Goal: Information Seeking & Learning: Learn about a topic

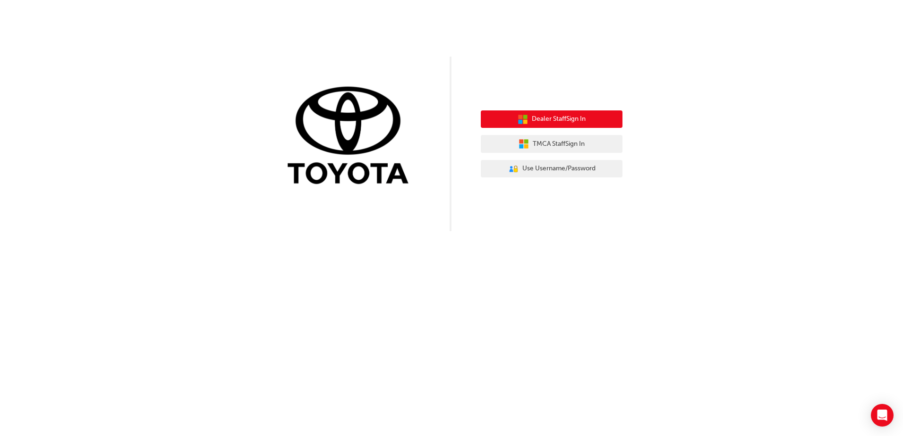
click at [574, 122] on span "Dealer Staff Sign In" at bounding box center [559, 119] width 54 height 11
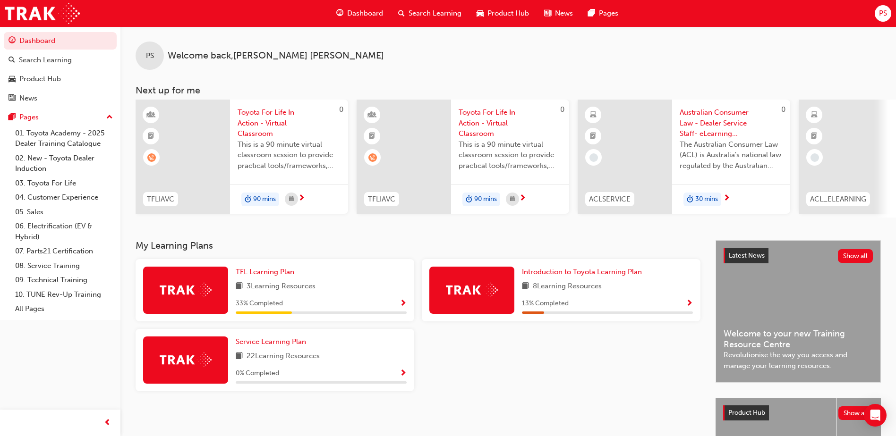
click at [453, 9] on span "Search Learning" at bounding box center [435, 13] width 53 height 11
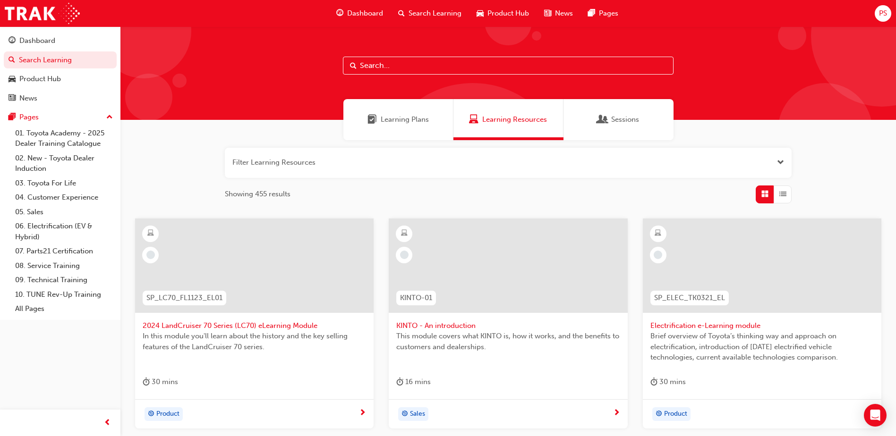
click at [428, 60] on input "text" at bounding box center [508, 66] width 331 height 18
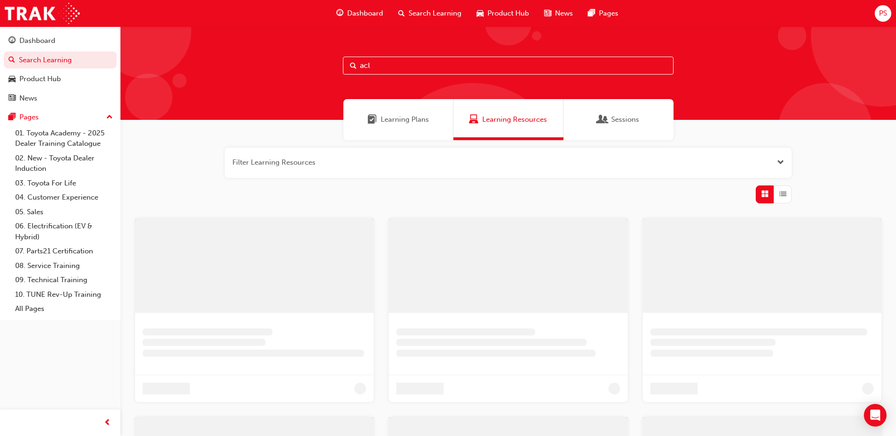
type input "acl"
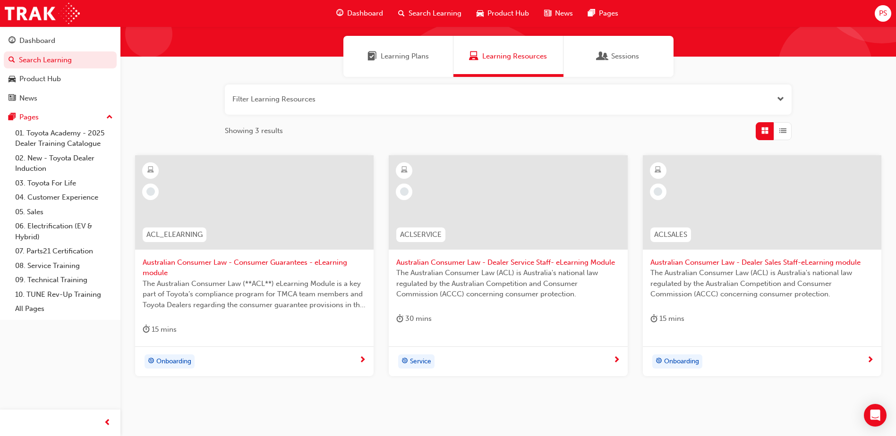
scroll to position [94, 0]
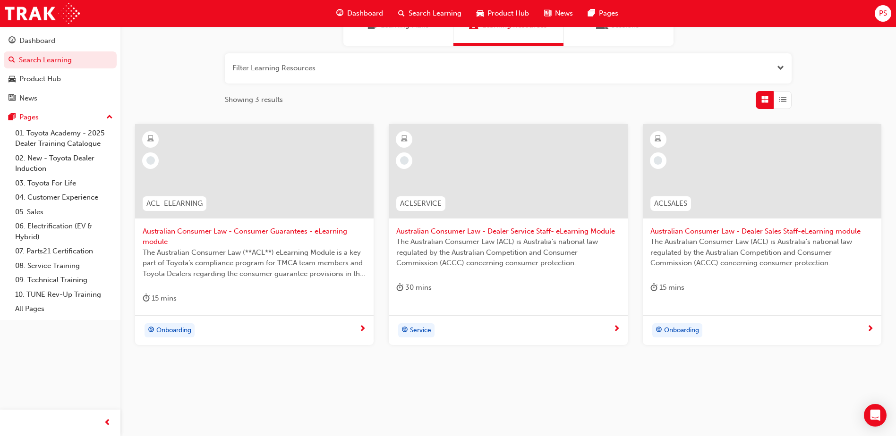
click at [200, 229] on span "Australian Consumer Law - Consumer Guarantees - eLearning module" at bounding box center [254, 236] width 223 height 21
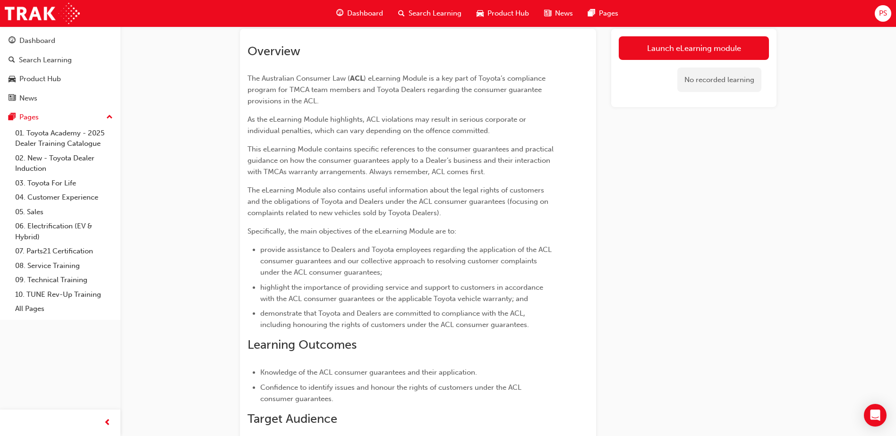
scroll to position [40, 0]
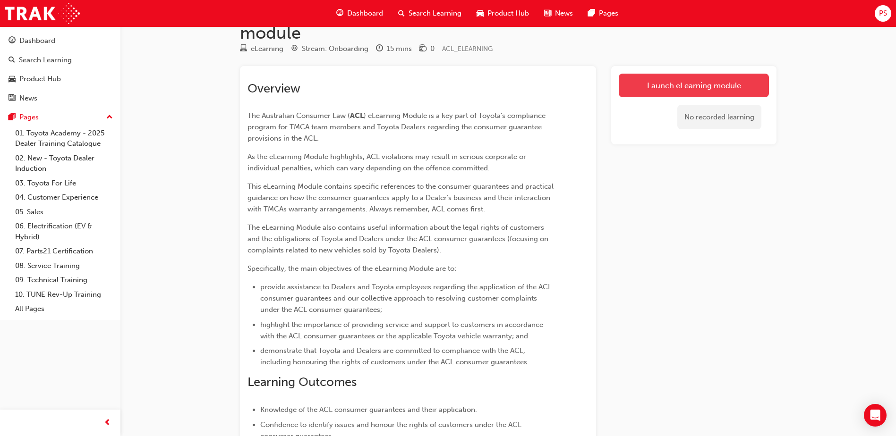
click at [648, 83] on link "Launch eLearning module" at bounding box center [694, 86] width 150 height 24
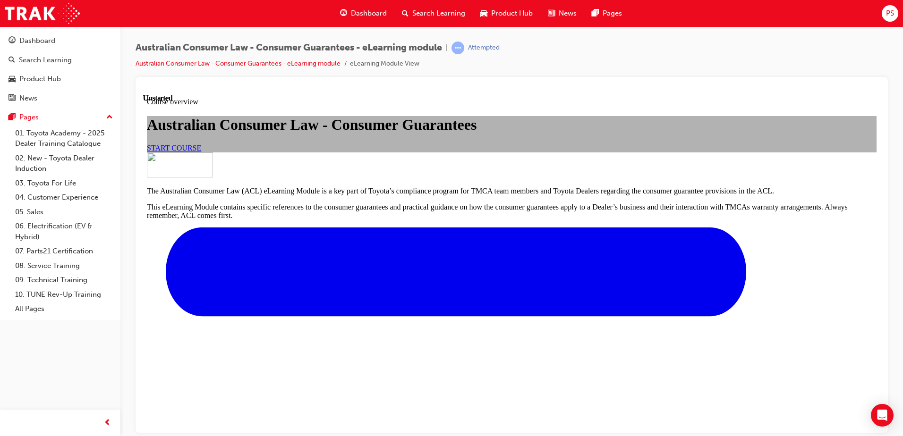
scroll to position [94, 0]
click at [201, 152] on link "START COURSE" at bounding box center [174, 148] width 54 height 8
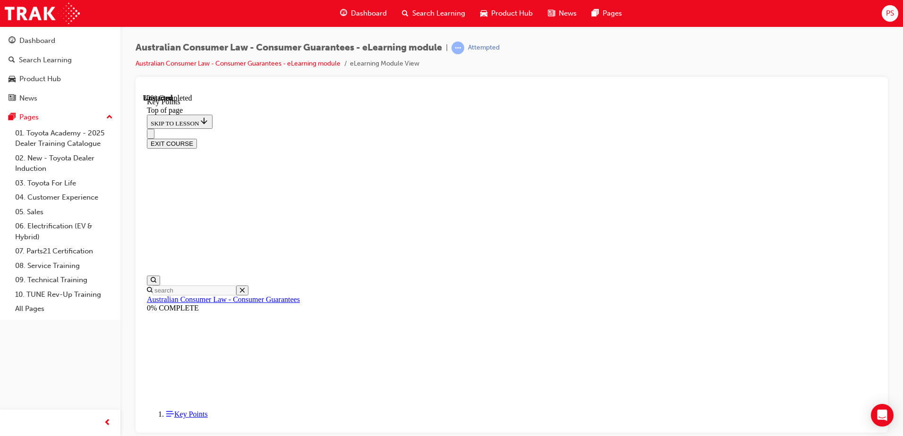
scroll to position [407, 0]
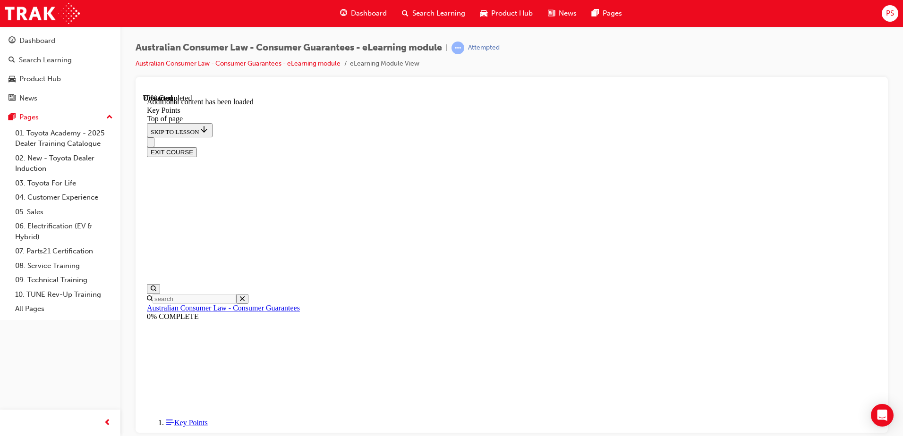
scroll to position [1219, 0]
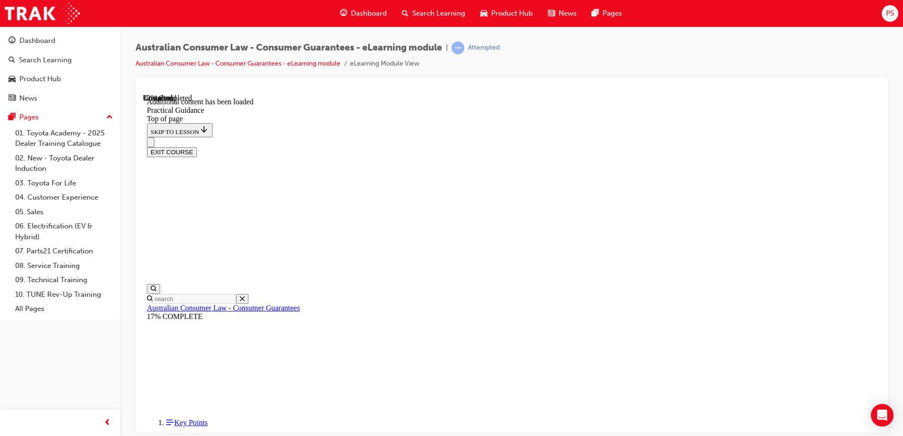
scroll to position [597, 0]
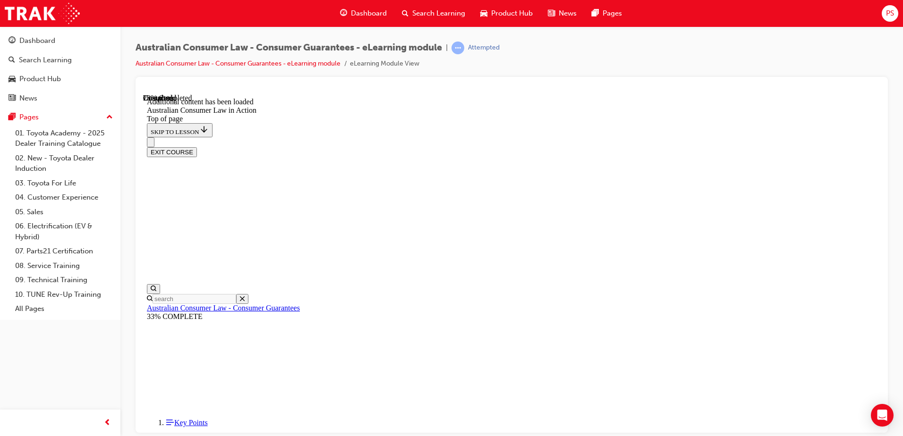
scroll to position [534, 0]
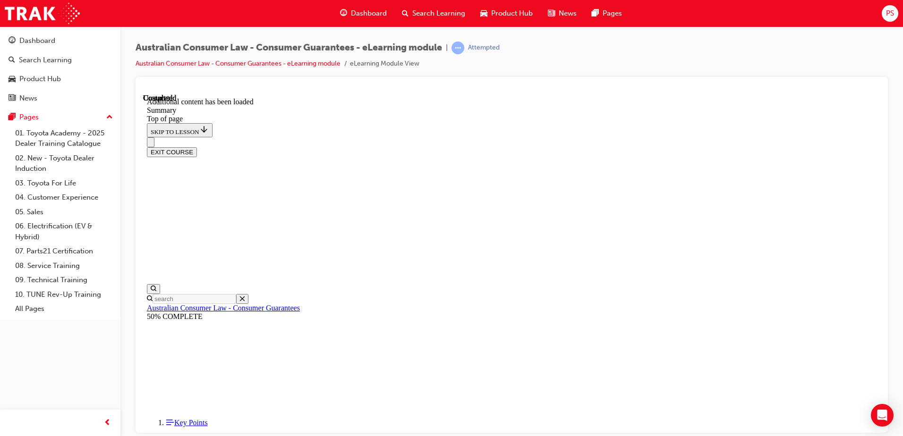
scroll to position [29, 0]
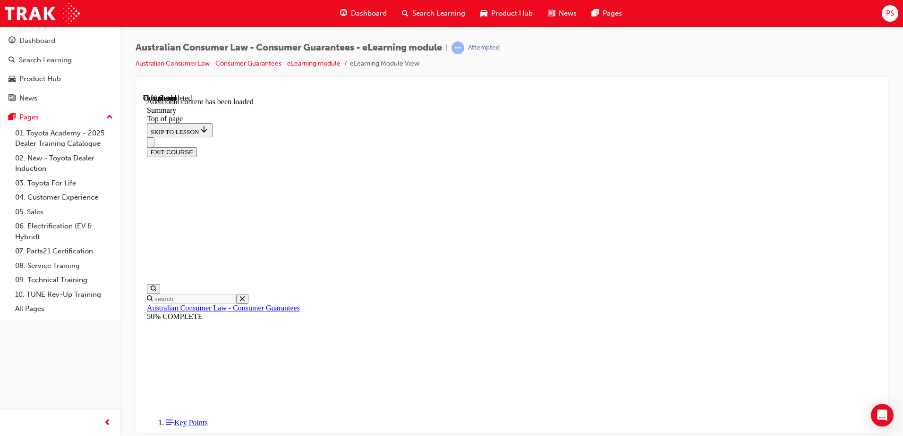
scroll to position [871, 0]
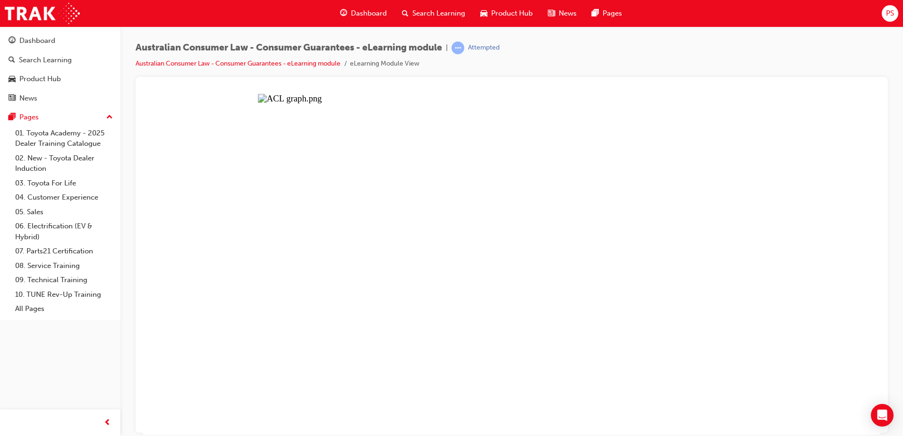
click at [844, 147] on button "Unzoom image" at bounding box center [511, 264] width 737 height 341
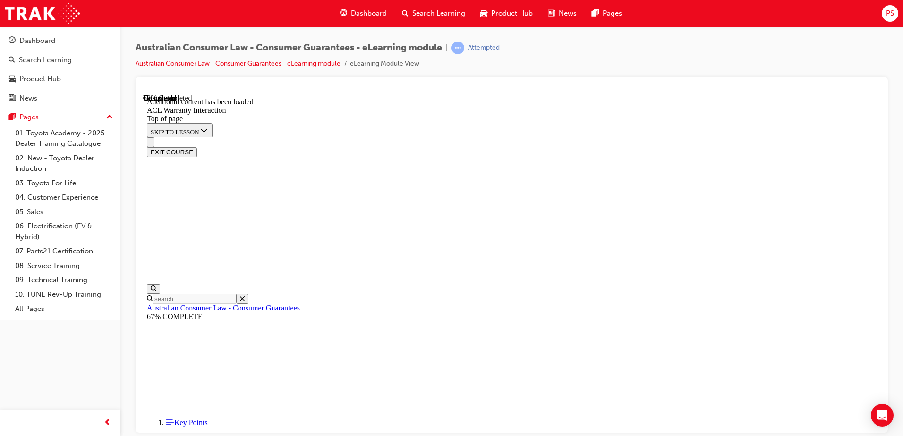
scroll to position [572, 0]
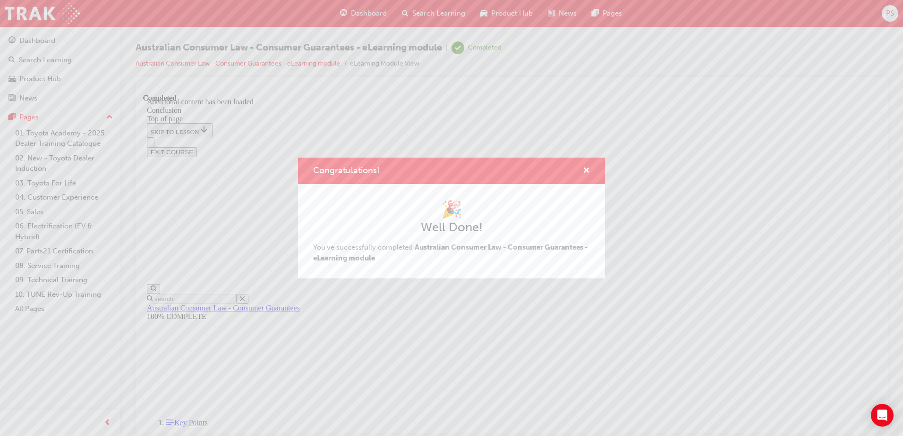
click at [465, 278] on div "🎉 Well Done! You've successfully completed Australian Consumer Law - Consumer G…" at bounding box center [451, 231] width 307 height 94
click at [515, 238] on div "🎉 Well Done! You've successfully completed Australian Consumer Law - Consumer G…" at bounding box center [451, 231] width 277 height 64
click at [587, 169] on span "cross-icon" at bounding box center [586, 171] width 7 height 9
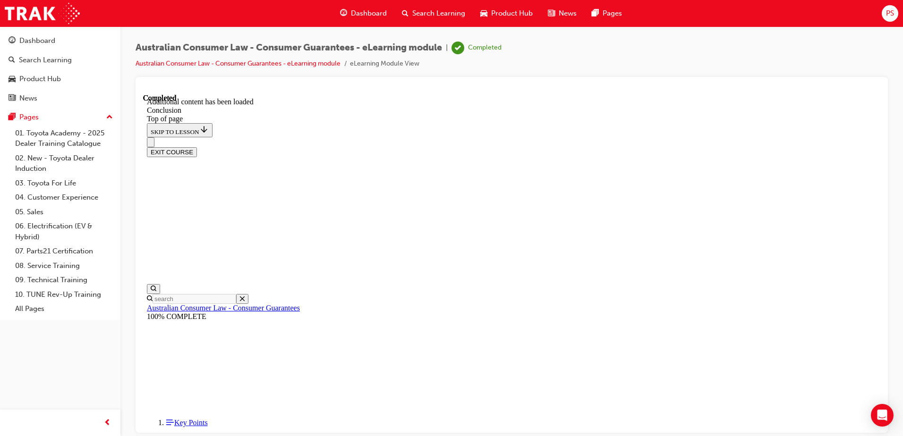
click at [197, 147] on button "EXIT COURSE" at bounding box center [172, 152] width 50 height 10
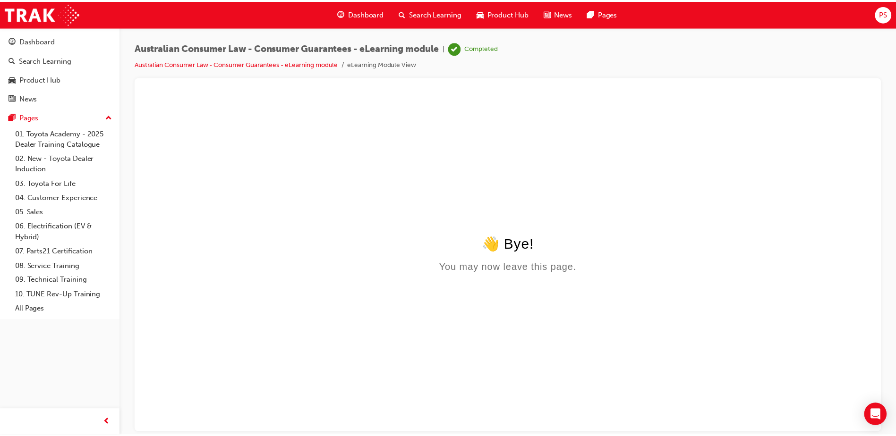
scroll to position [0, 0]
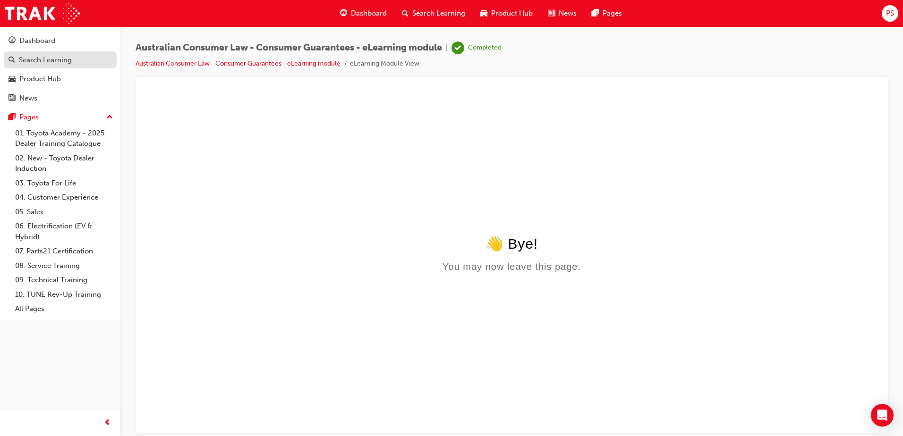
click at [43, 61] on div "Search Learning" at bounding box center [45, 60] width 53 height 11
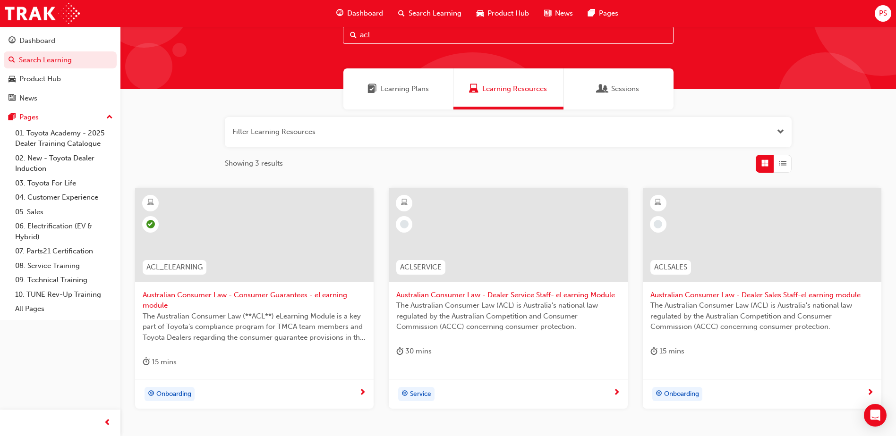
scroll to position [47, 0]
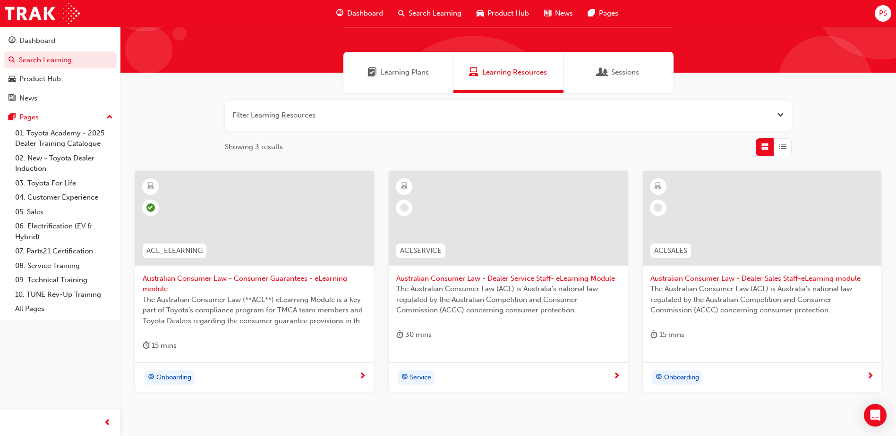
click at [473, 282] on span "Australian Consumer Law - Dealer Service Staff- eLearning Module" at bounding box center [507, 278] width 223 height 11
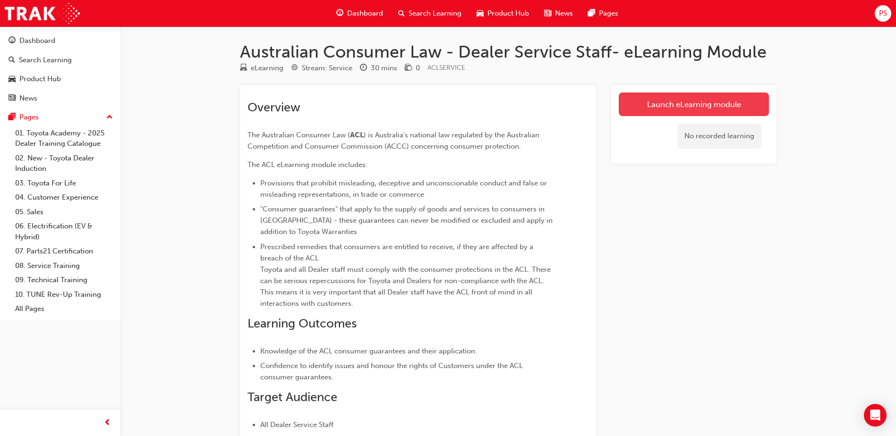
click at [727, 116] on link "Launch eLearning module" at bounding box center [694, 105] width 150 height 24
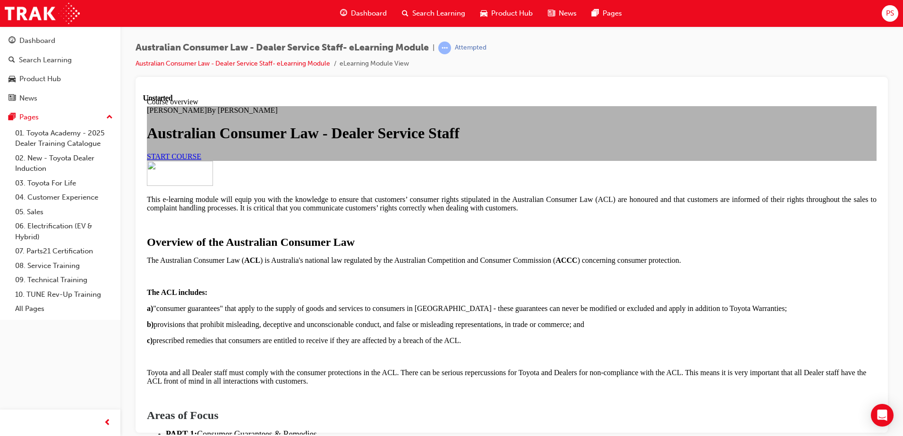
click at [201, 160] on link "START COURSE" at bounding box center [174, 156] width 54 height 8
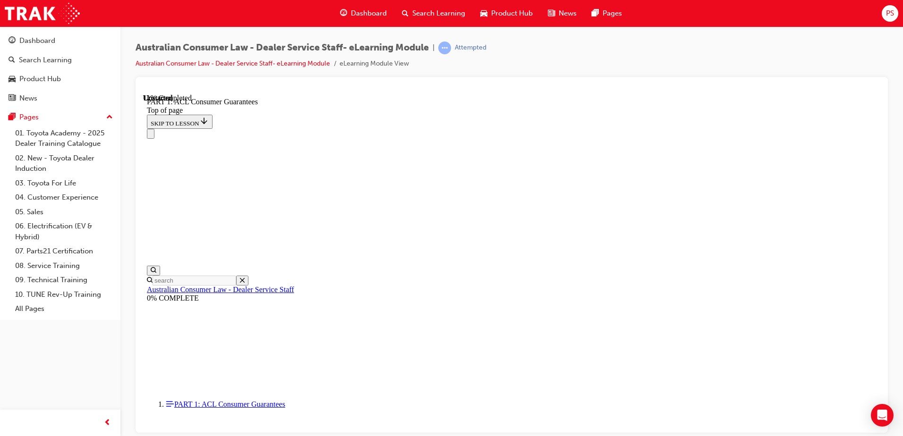
scroll to position [1565, 0]
click button "CONTINUE"
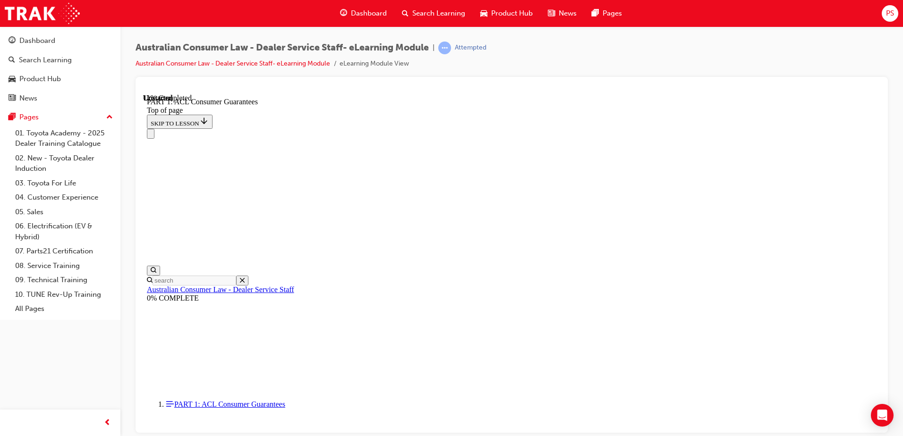
click button "CONTINUE"
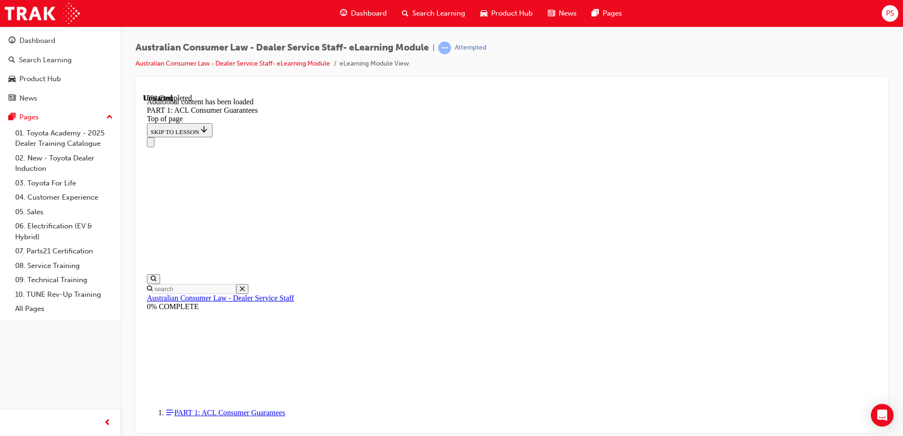
scroll to position [1804, 0]
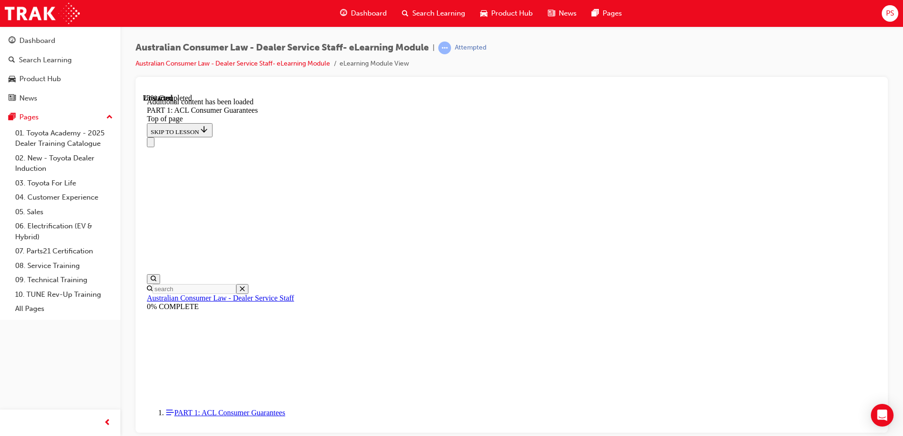
scroll to position [2343, 0]
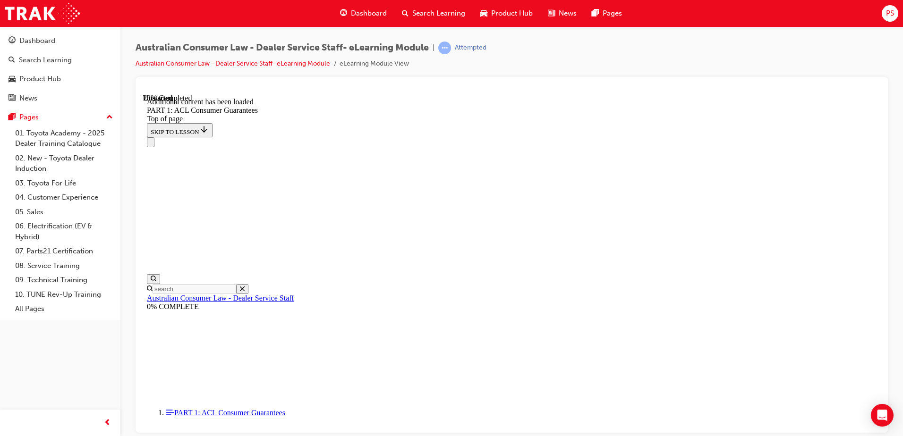
scroll to position [2403, 0]
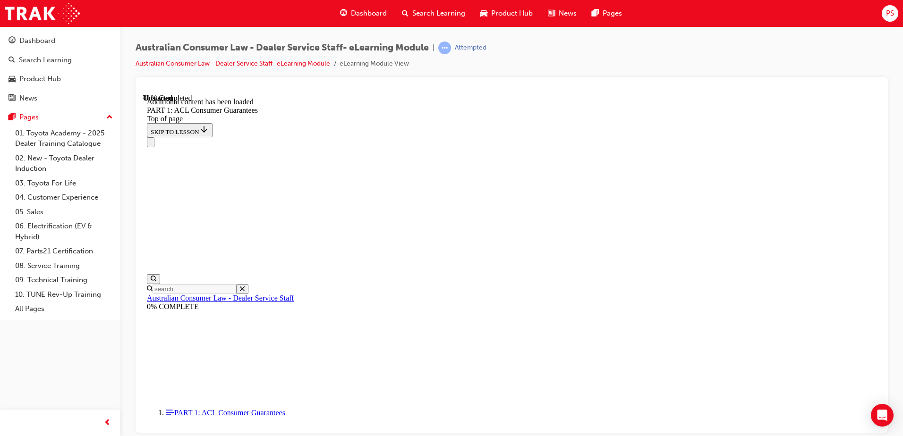
scroll to position [3530, 0]
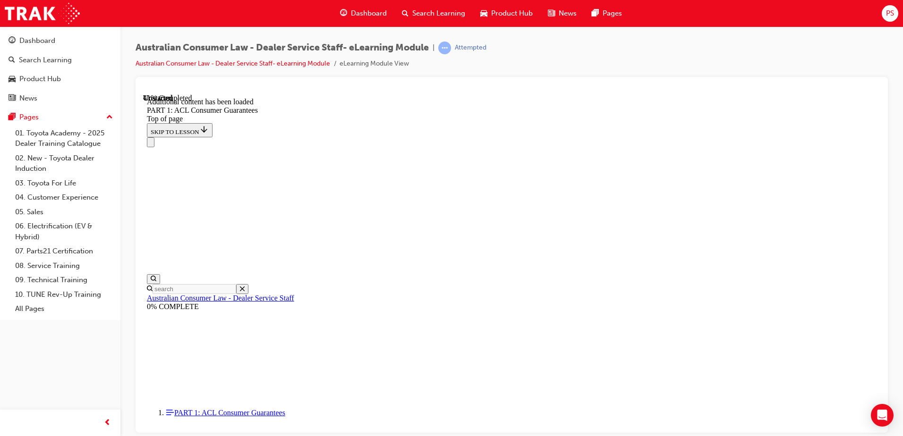
scroll to position [3650, 0]
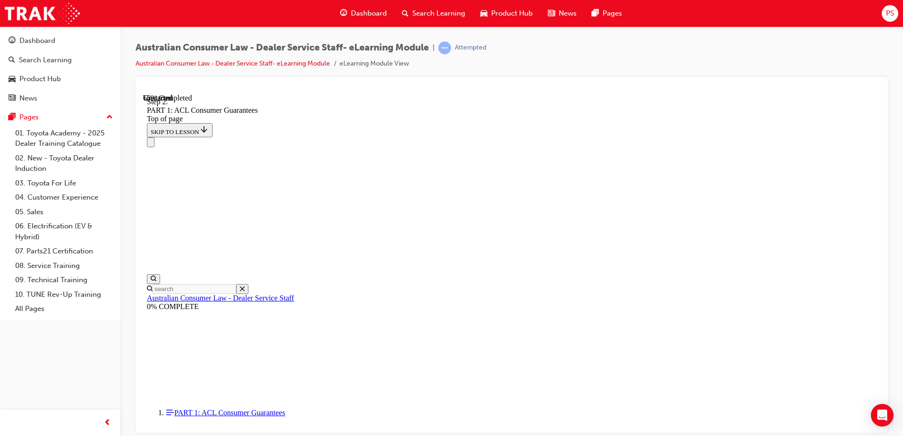
scroll to position [5679, 0]
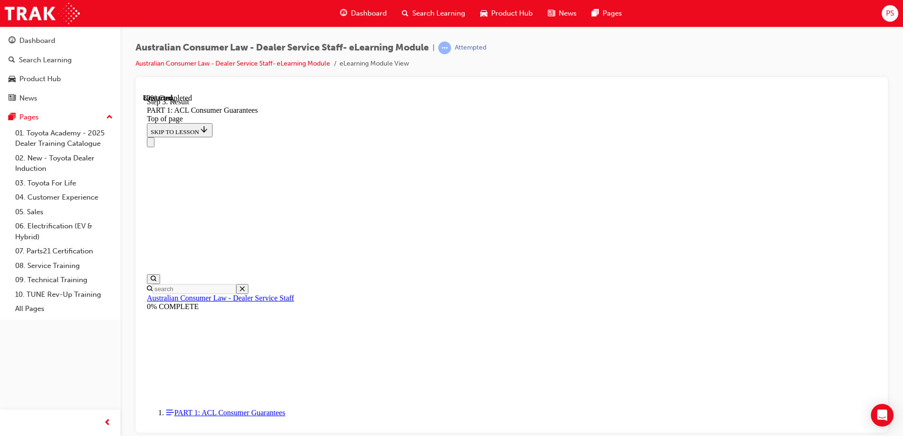
drag, startPoint x: 443, startPoint y: 248, endPoint x: 453, endPoint y: 172, distance: 77.3
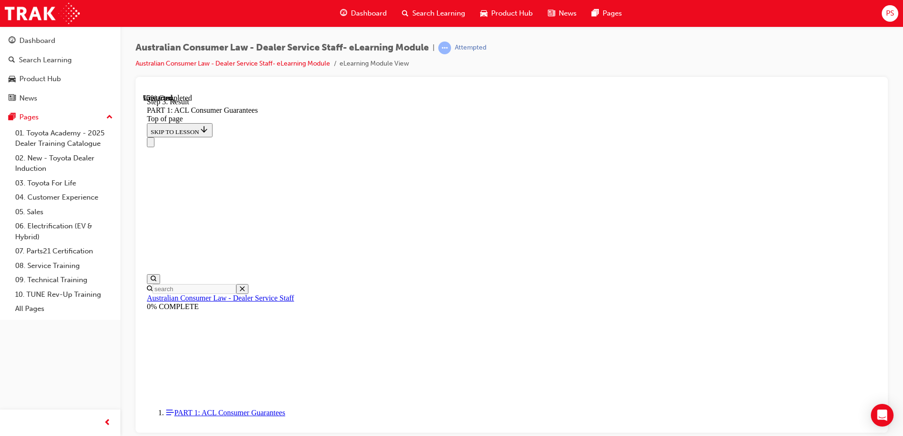
drag, startPoint x: 439, startPoint y: 245, endPoint x: 593, endPoint y: 187, distance: 164.3
drag, startPoint x: 495, startPoint y: 143, endPoint x: 478, endPoint y: 160, distance: 23.7
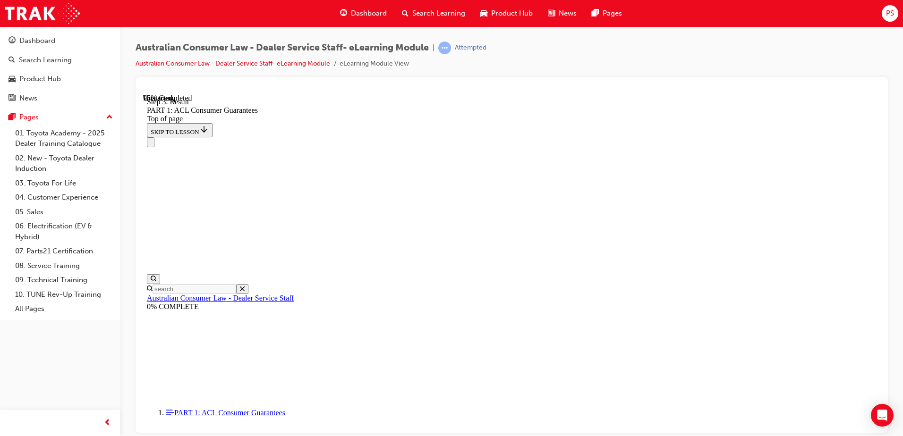
drag, startPoint x: 473, startPoint y: 199, endPoint x: 504, endPoint y: 147, distance: 60.2
drag, startPoint x: 494, startPoint y: 152, endPoint x: 507, endPoint y: 147, distance: 14.0
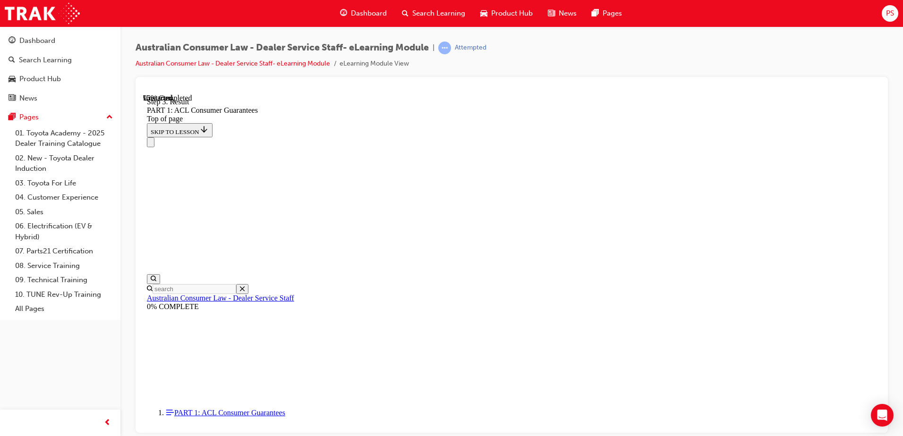
scroll to position [9956, 0]
drag, startPoint x: 478, startPoint y: 379, endPoint x: 499, endPoint y: 205, distance: 175.1
drag, startPoint x: 483, startPoint y: 378, endPoint x: 519, endPoint y: 206, distance: 175.2
drag, startPoint x: 466, startPoint y: 372, endPoint x: 504, endPoint y: 251, distance: 127.0
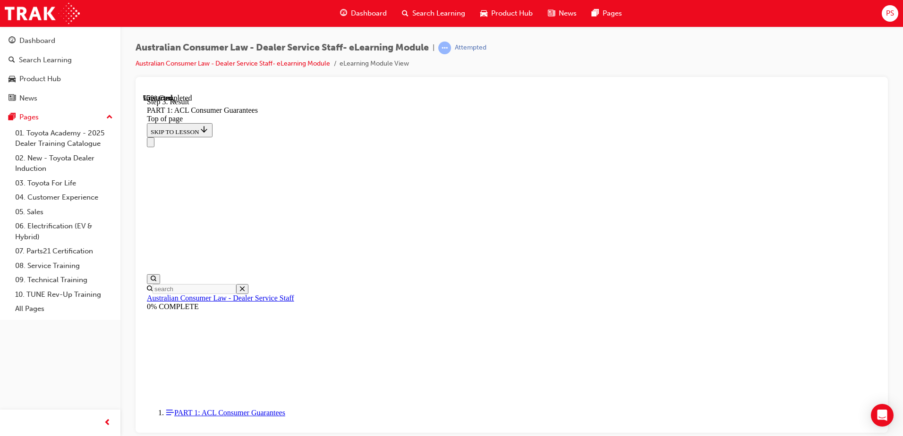
drag, startPoint x: 487, startPoint y: 365, endPoint x: 528, endPoint y: 324, distance: 57.8
drag, startPoint x: 493, startPoint y: 355, endPoint x: 515, endPoint y: 352, distance: 22.8
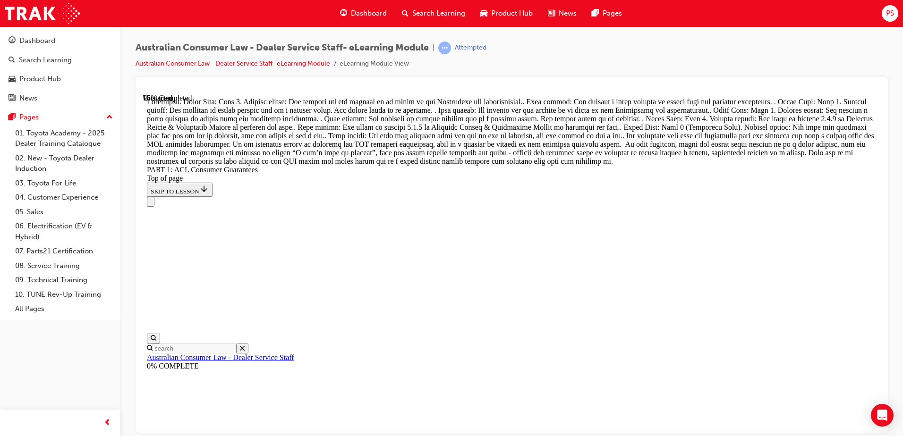
scroll to position [10192, 0]
drag, startPoint x: 491, startPoint y: 231, endPoint x: 529, endPoint y: 341, distance: 115.5
drag, startPoint x: 470, startPoint y: 237, endPoint x: 519, endPoint y: 403, distance: 172.8
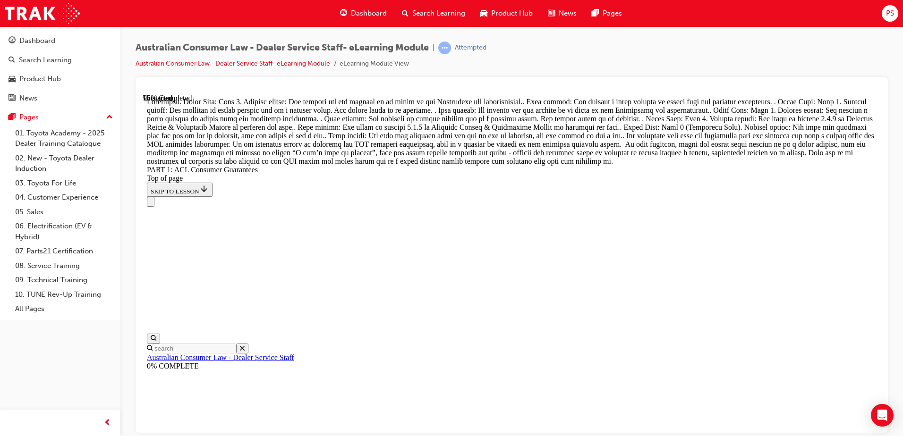
drag, startPoint x: 479, startPoint y: 181, endPoint x: 509, endPoint y: 179, distance: 30.3
drag, startPoint x: 489, startPoint y: 250, endPoint x: 508, endPoint y: 244, distance: 20.3
drag, startPoint x: 503, startPoint y: 287, endPoint x: 552, endPoint y: 241, distance: 67.5
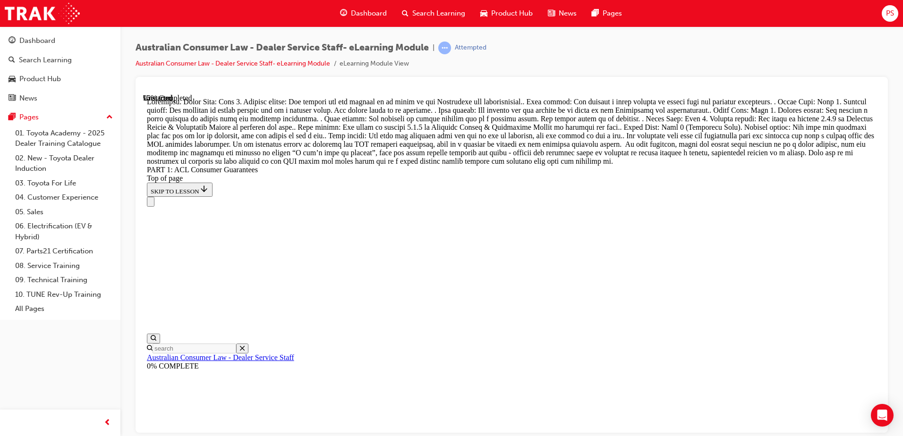
drag, startPoint x: 526, startPoint y: 277, endPoint x: 549, endPoint y: 274, distance: 23.3
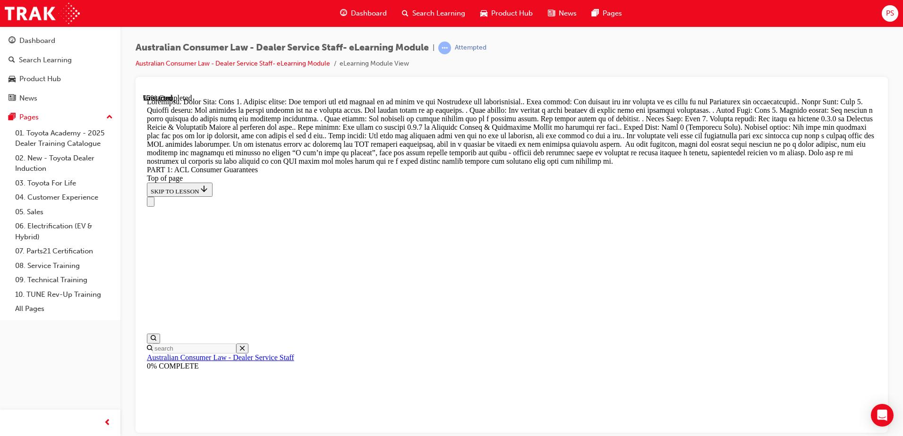
drag, startPoint x: 493, startPoint y: 289, endPoint x: 516, endPoint y: 240, distance: 54.1
drag, startPoint x: 496, startPoint y: 299, endPoint x: 521, endPoint y: 188, distance: 113.8
drag, startPoint x: 470, startPoint y: 295, endPoint x: 508, endPoint y: 282, distance: 40.0
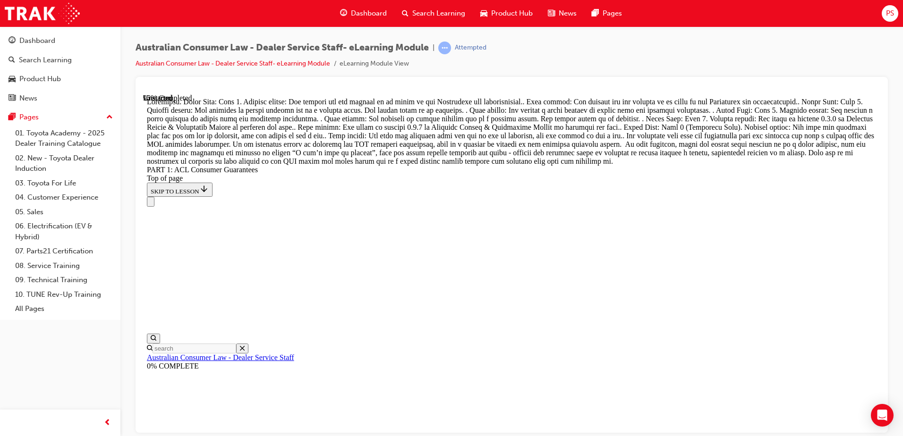
drag, startPoint x: 496, startPoint y: 341, endPoint x: 521, endPoint y: 334, distance: 25.3
drag, startPoint x: 519, startPoint y: 111, endPoint x: 546, endPoint y: 181, distance: 75.2
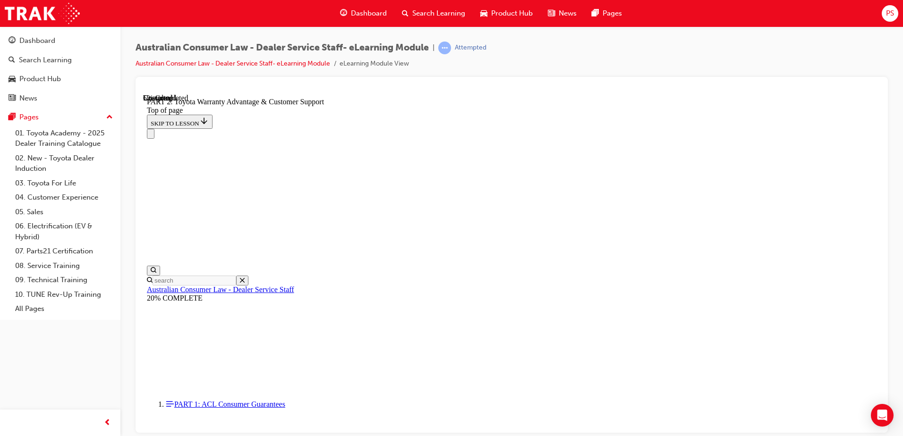
scroll to position [643, 0]
click button "CONTINUE"
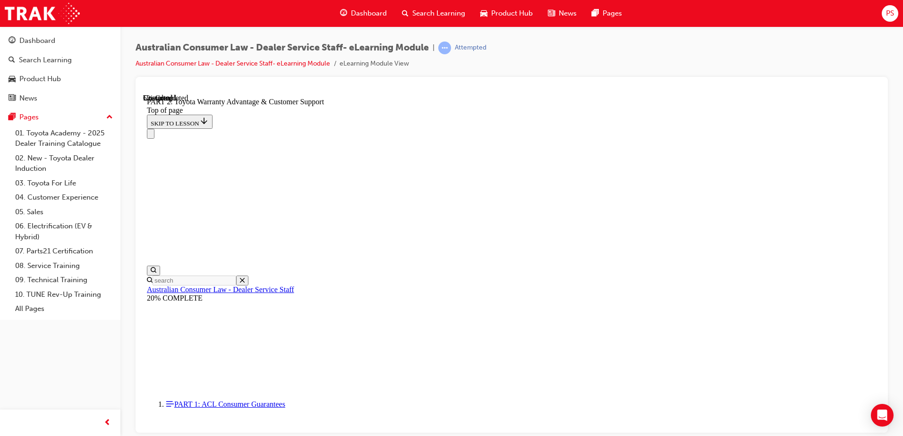
click button "CONTINUE"
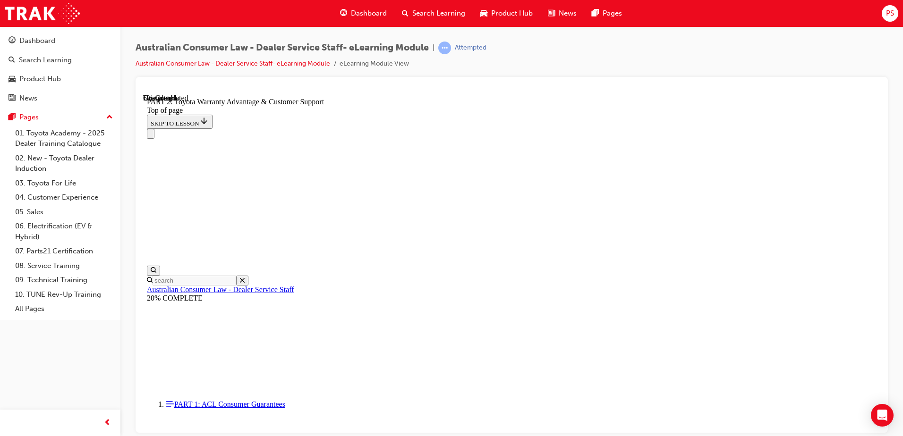
click button "CONTINUE"
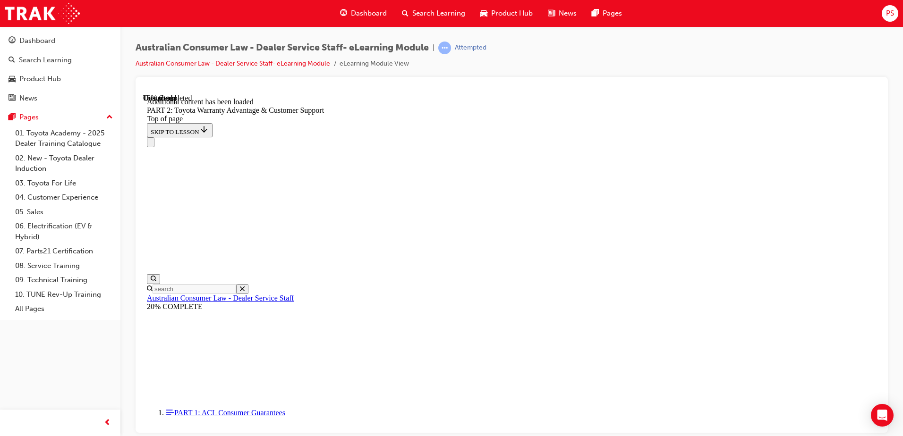
scroll to position [949, 0]
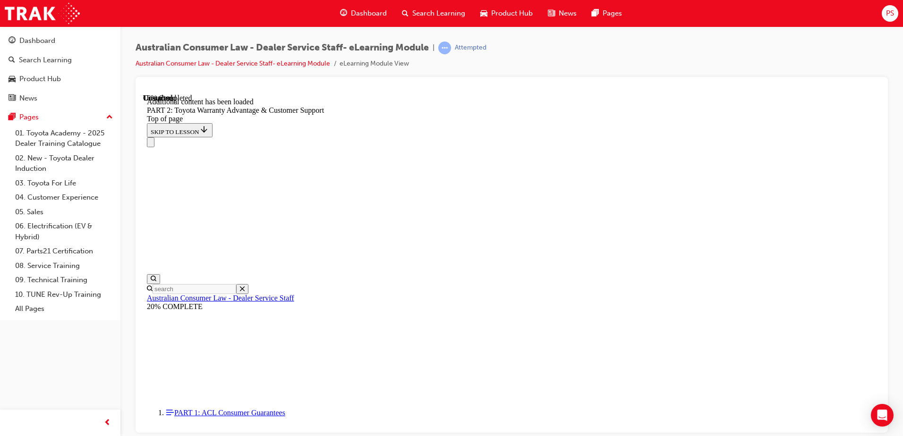
scroll to position [997, 0]
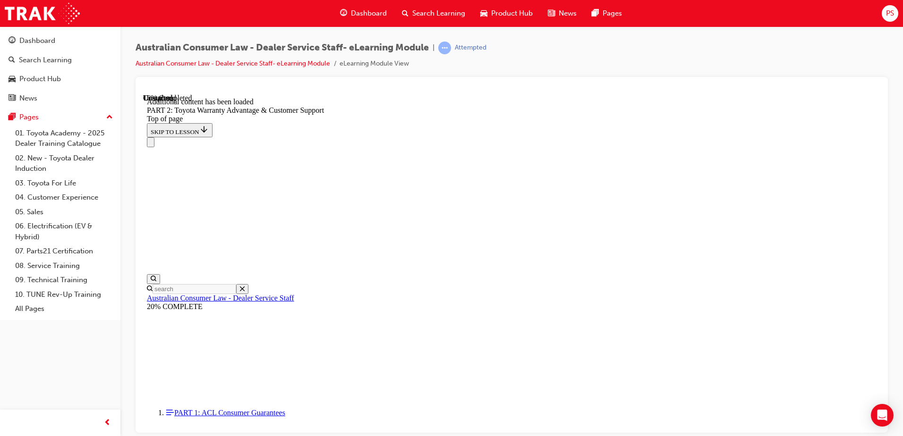
scroll to position [1011, 0]
click button "CONTINUE"
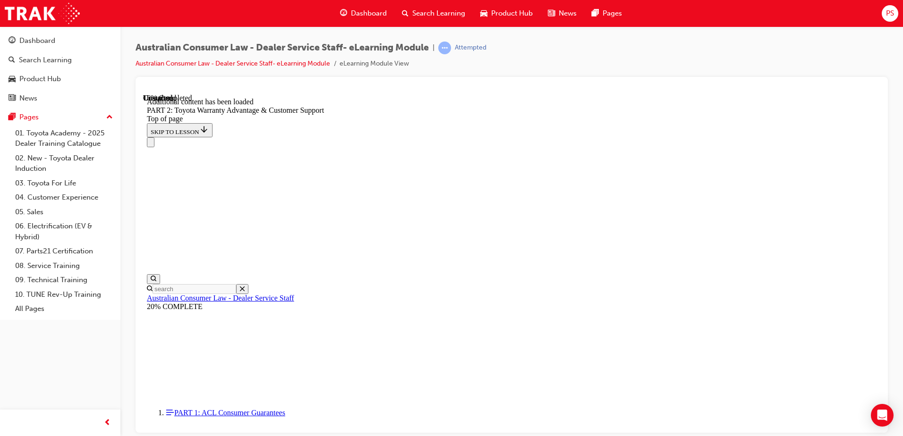
click button "CONTINUE"
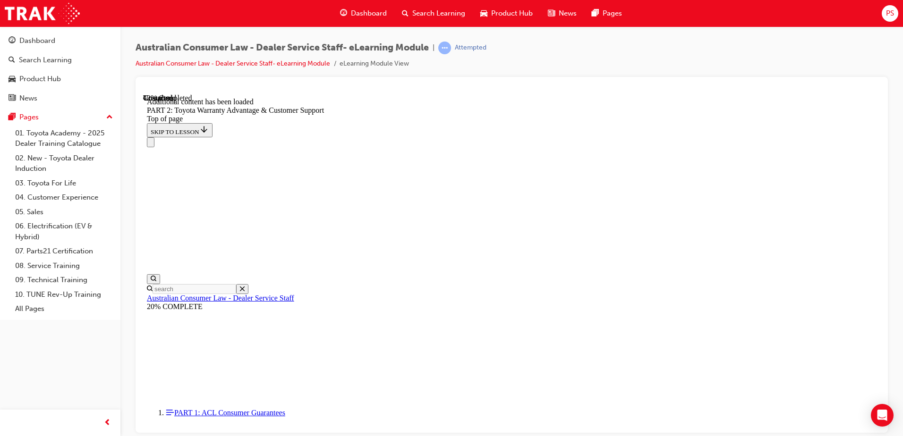
scroll to position [1638, 0]
click button "CONTINUE"
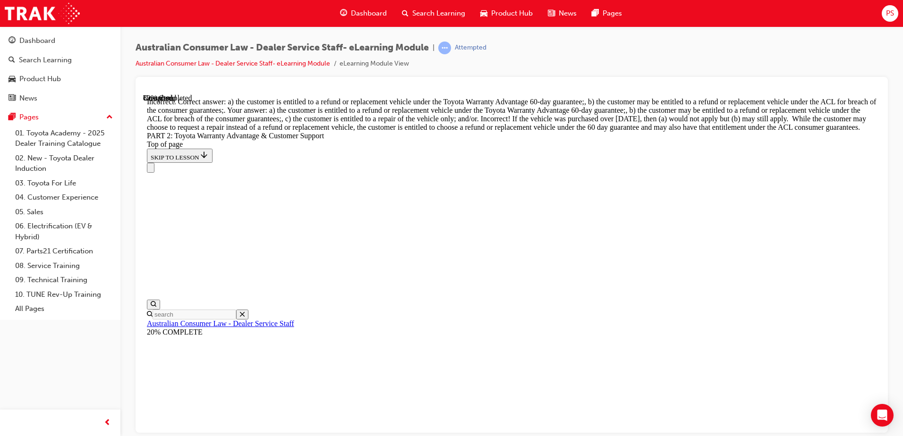
scroll to position [3498, 0]
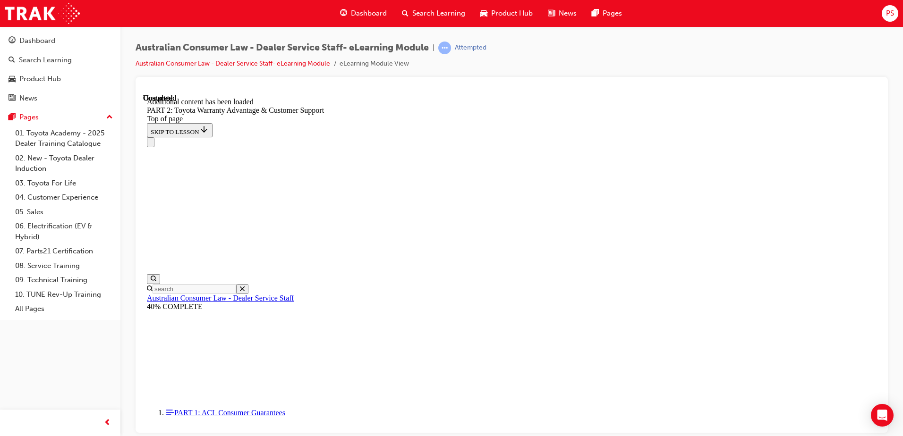
scroll to position [3932, 0]
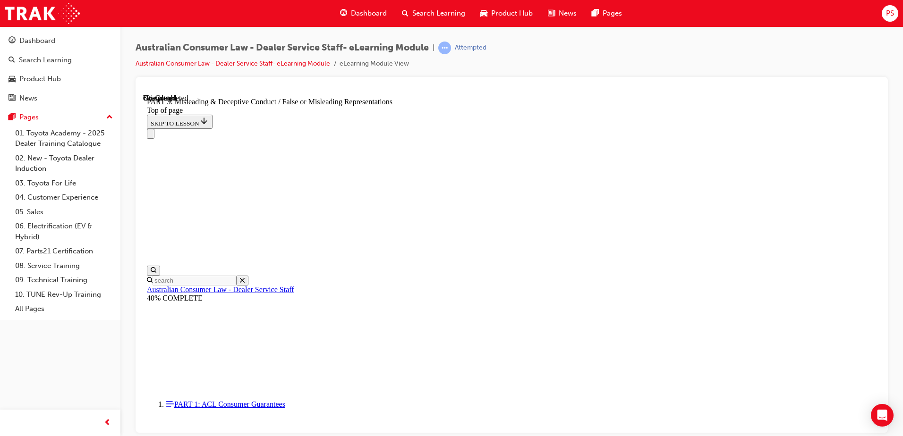
scroll to position [596, 0]
click button "CONTINUE"
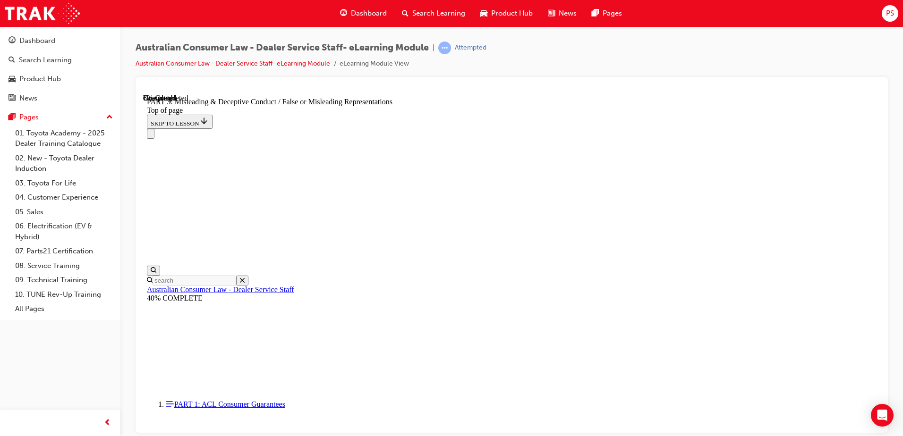
click button "CONTINUE"
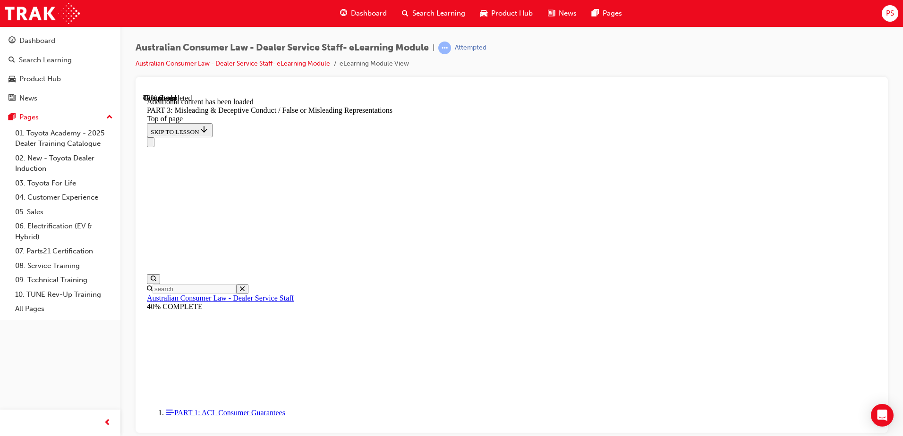
scroll to position [2153, 0]
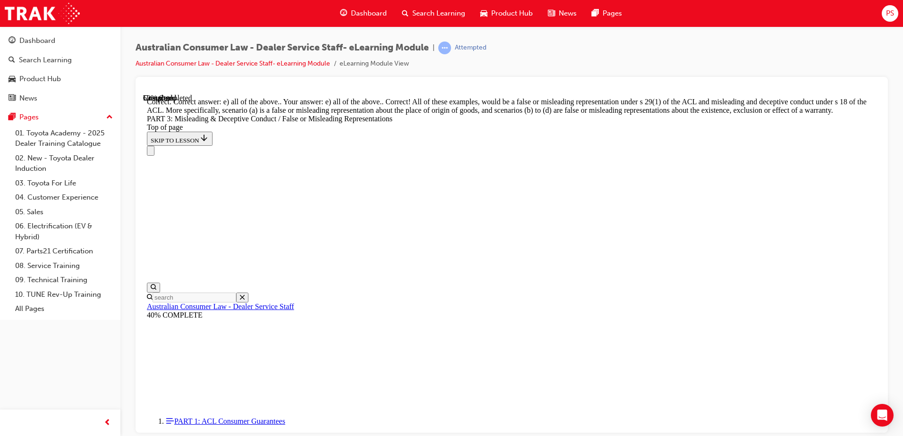
scroll to position [2497, 0]
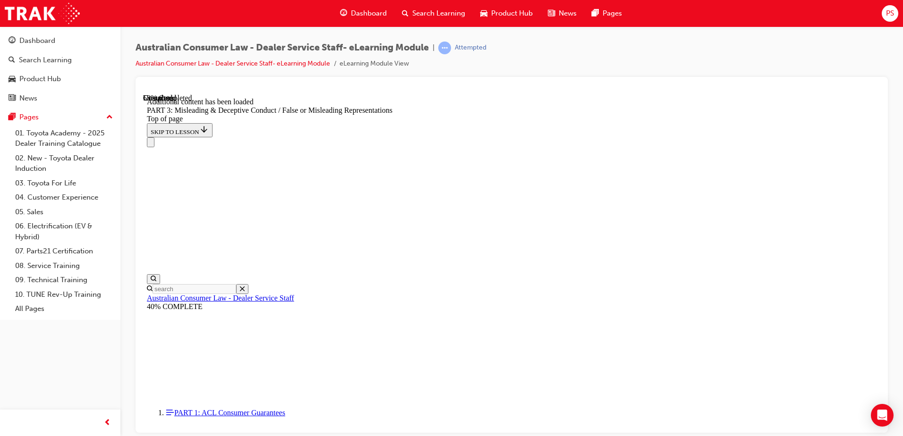
scroll to position [2738, 0]
click button "CONTINUE"
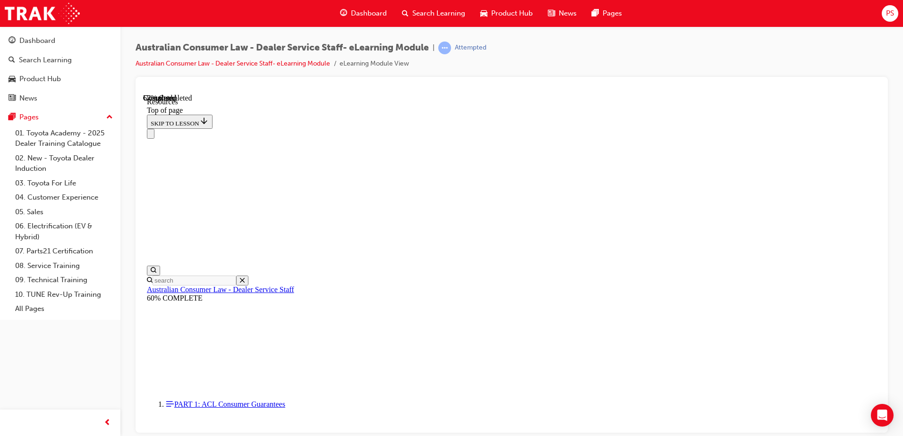
scroll to position [450, 0]
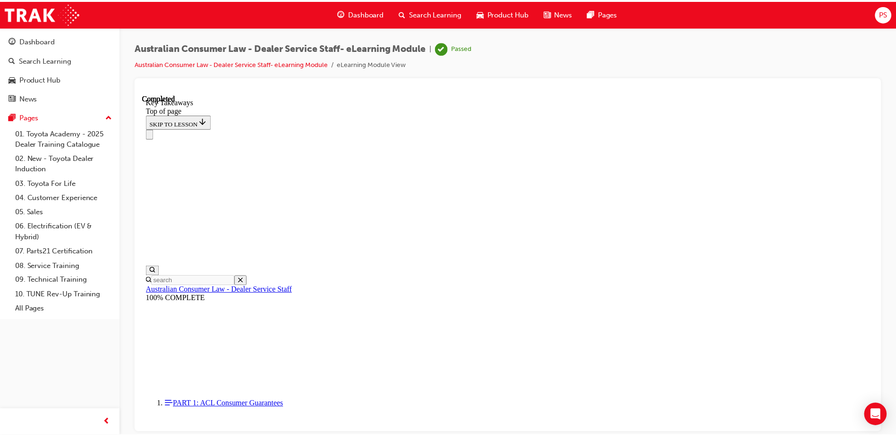
scroll to position [130, 0]
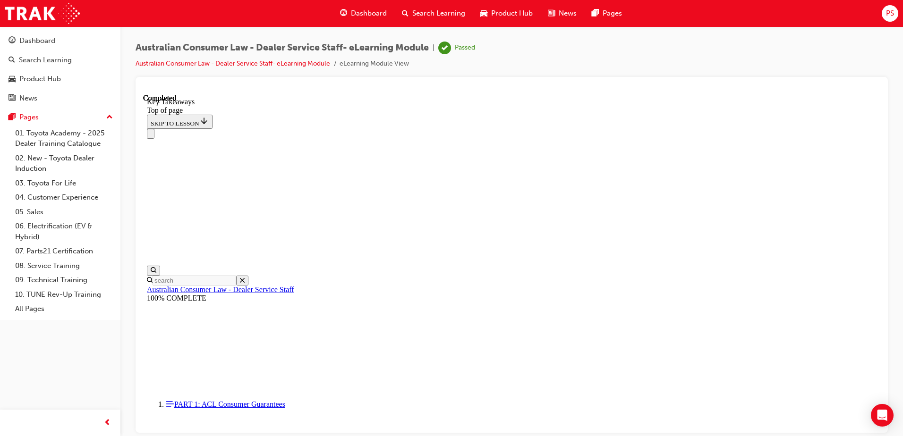
click at [42, 53] on link "Search Learning" at bounding box center [60, 59] width 113 height 17
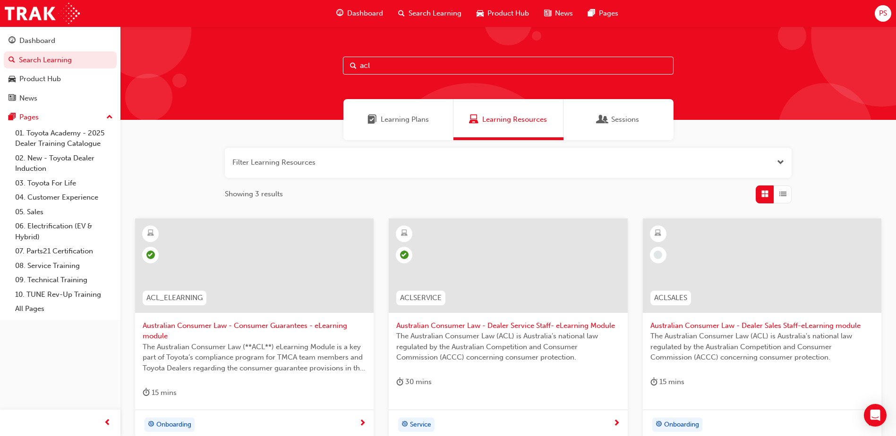
click at [401, 112] on div "Learning Plans" at bounding box center [398, 119] width 110 height 41
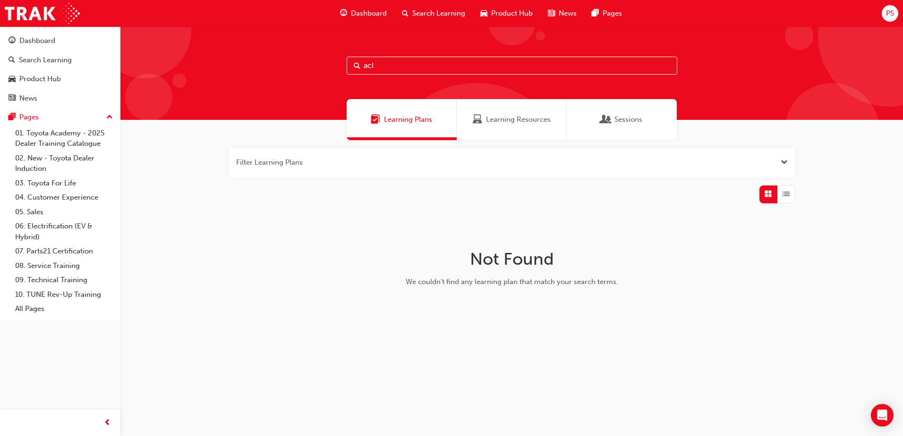
click at [664, 118] on div "Sessions" at bounding box center [622, 119] width 110 height 41
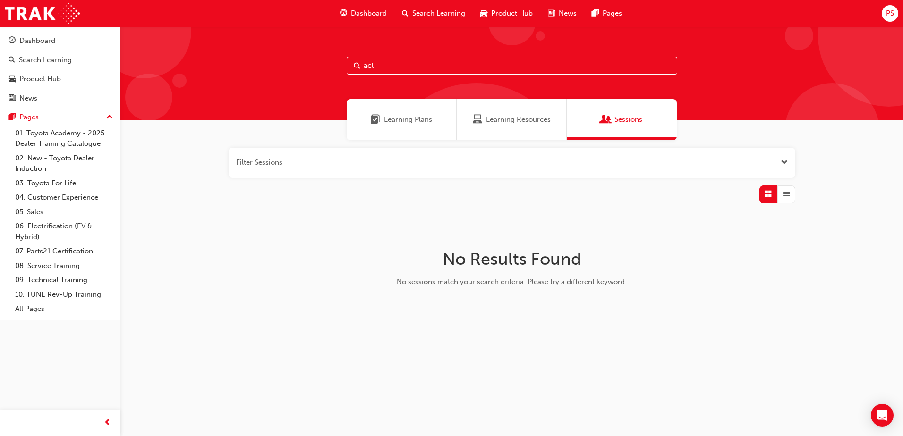
click at [413, 121] on span "Learning Plans" at bounding box center [408, 119] width 48 height 11
